Goal: Navigation & Orientation: Find specific page/section

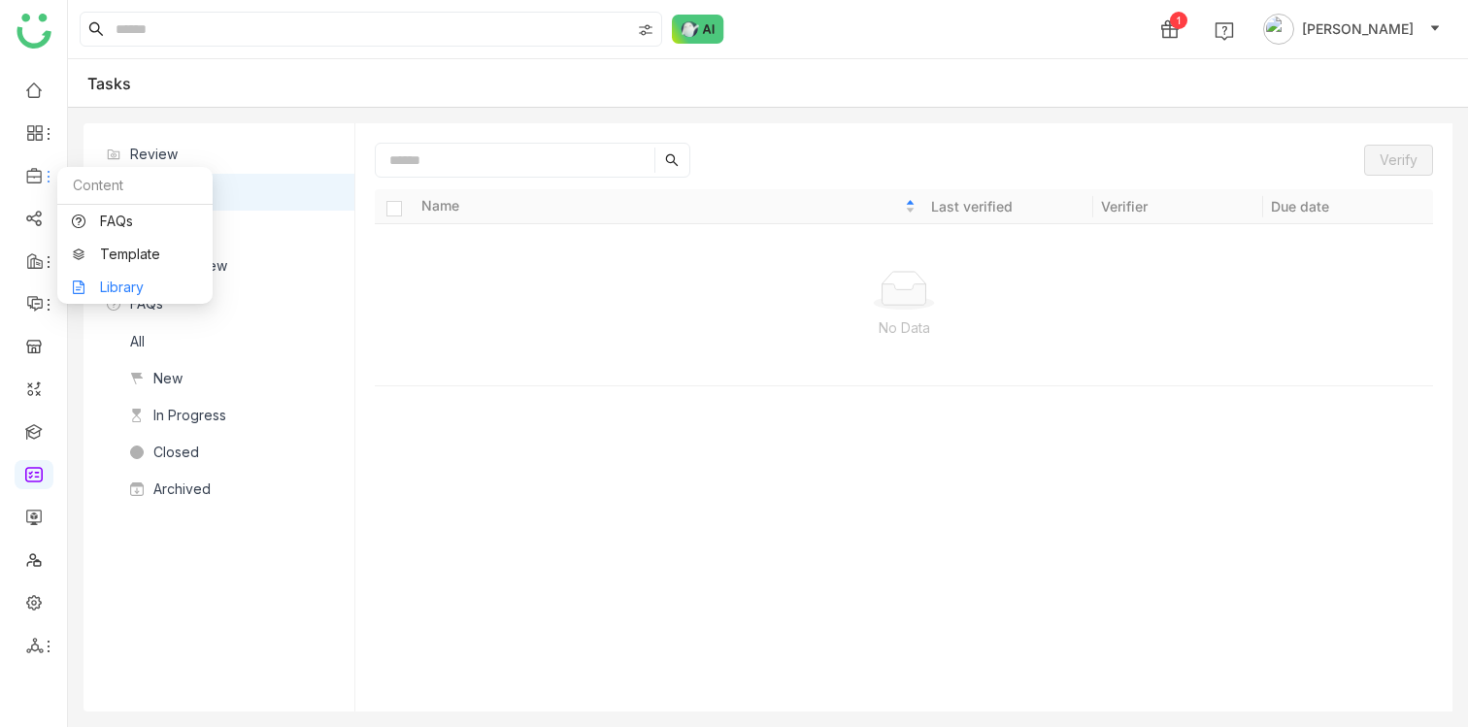
click at [117, 282] on link "Library" at bounding box center [135, 288] width 126 height 14
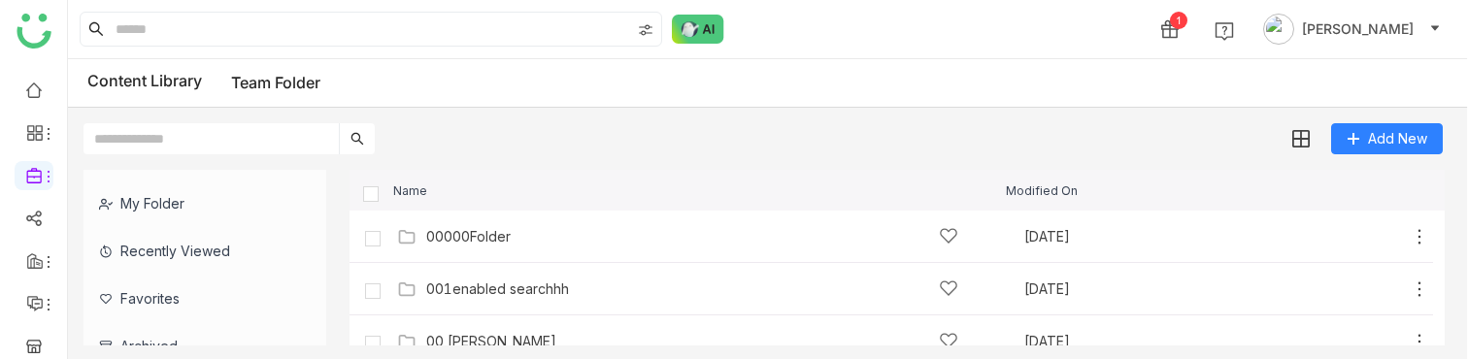
click at [174, 190] on div "My Folder" at bounding box center [198, 204] width 228 height 48
